Goal: Task Accomplishment & Management: Manage account settings

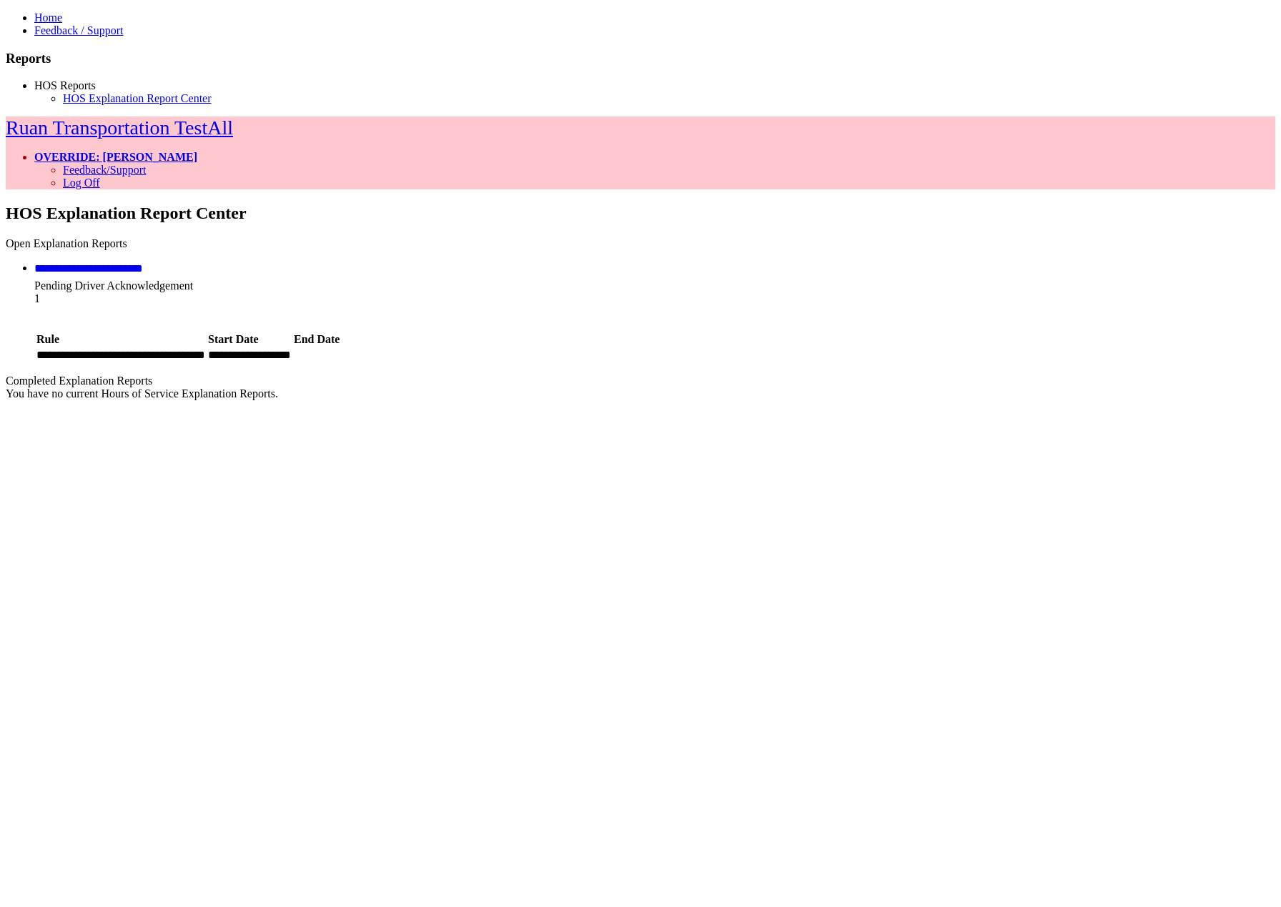
click at [193, 280] on span "Pending Driver Acknowledgement" at bounding box center [113, 286] width 159 height 12
click at [143, 263] on icon at bounding box center [143, 268] width 0 height 11
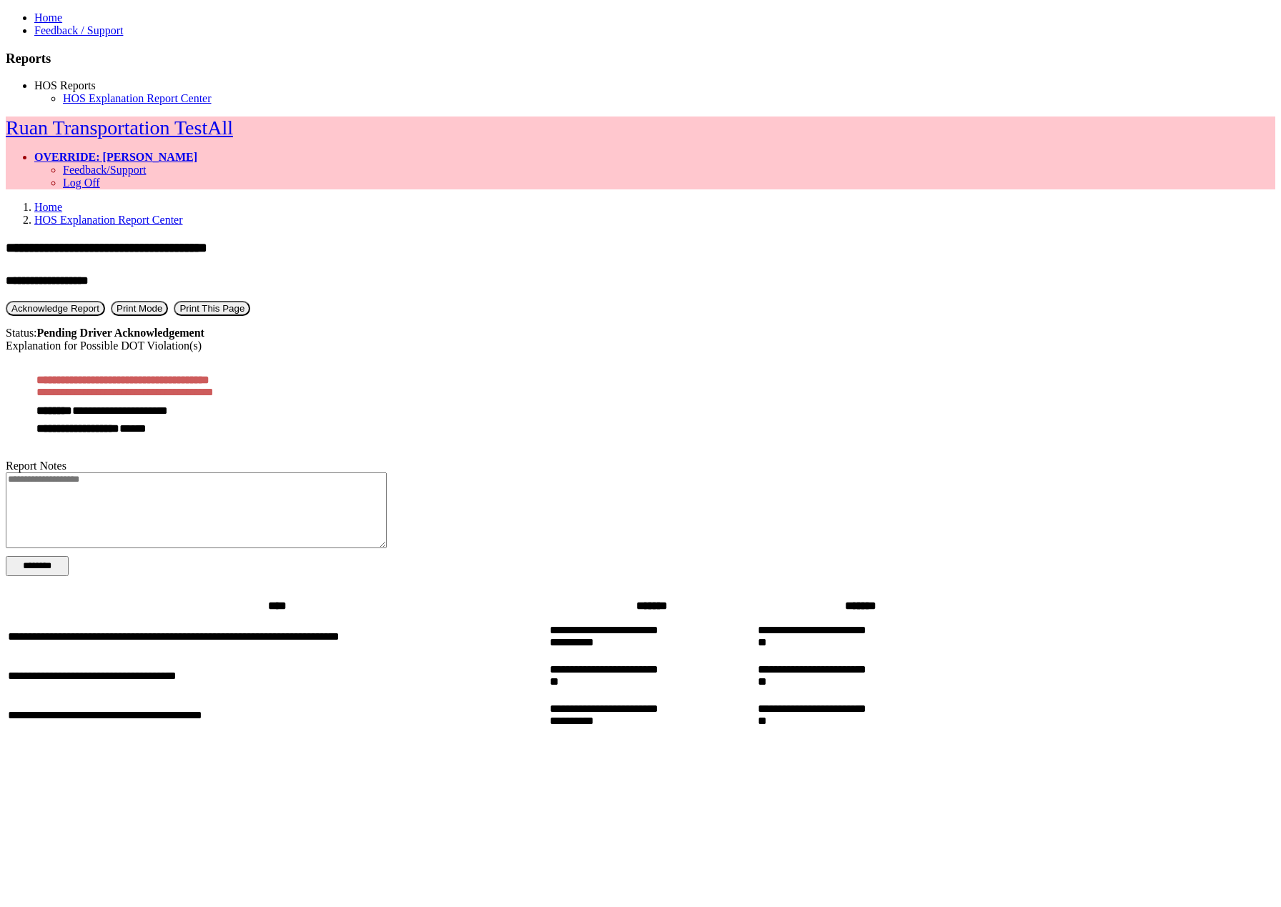
click at [105, 301] on button "Acknowledge Report" at bounding box center [55, 308] width 99 height 15
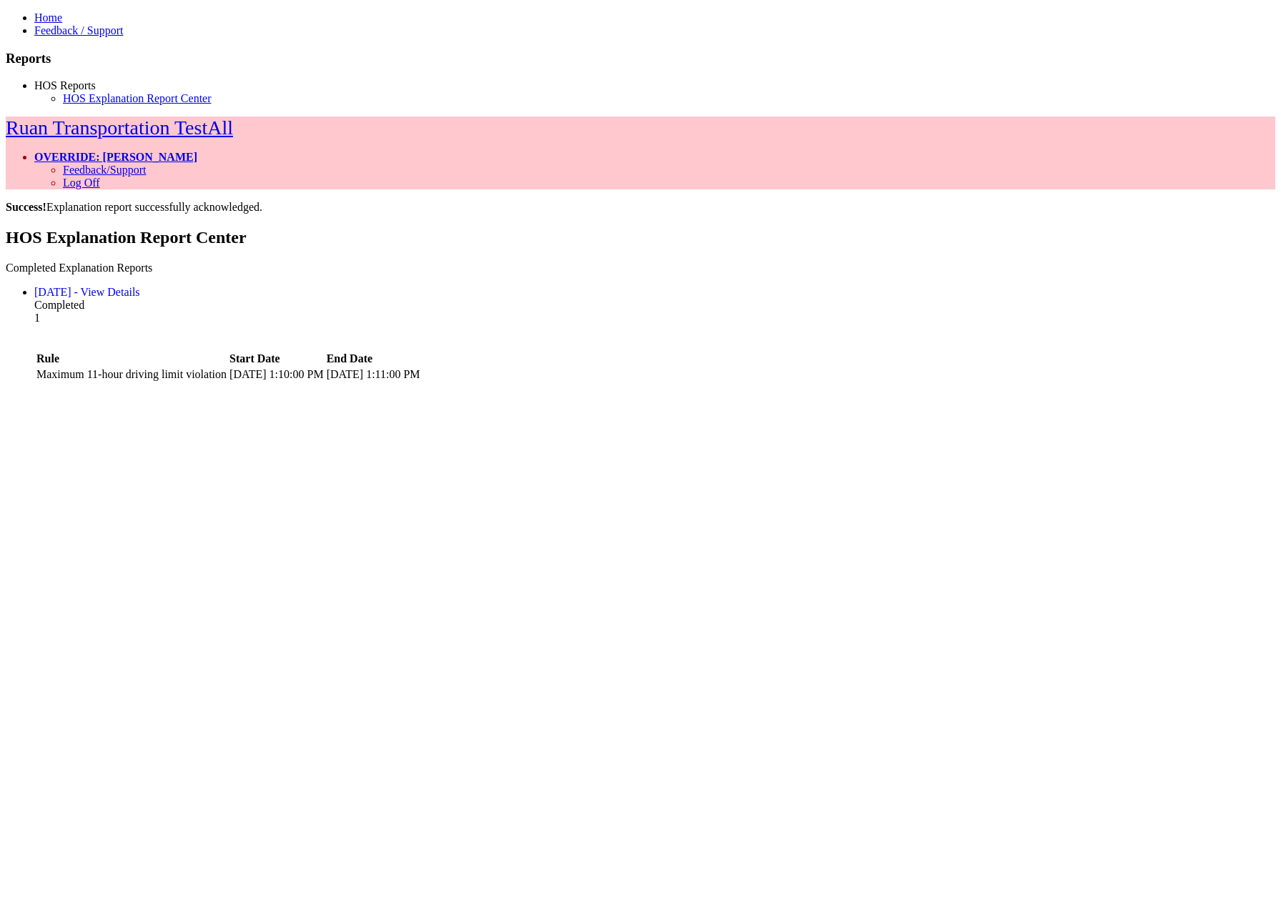
click at [197, 151] on link "OVERRIDE: [PERSON_NAME]" at bounding box center [115, 157] width 163 height 12
click at [100, 177] on link "Log Off" at bounding box center [81, 183] width 37 height 12
